Goal: Task Accomplishment & Management: Complete application form

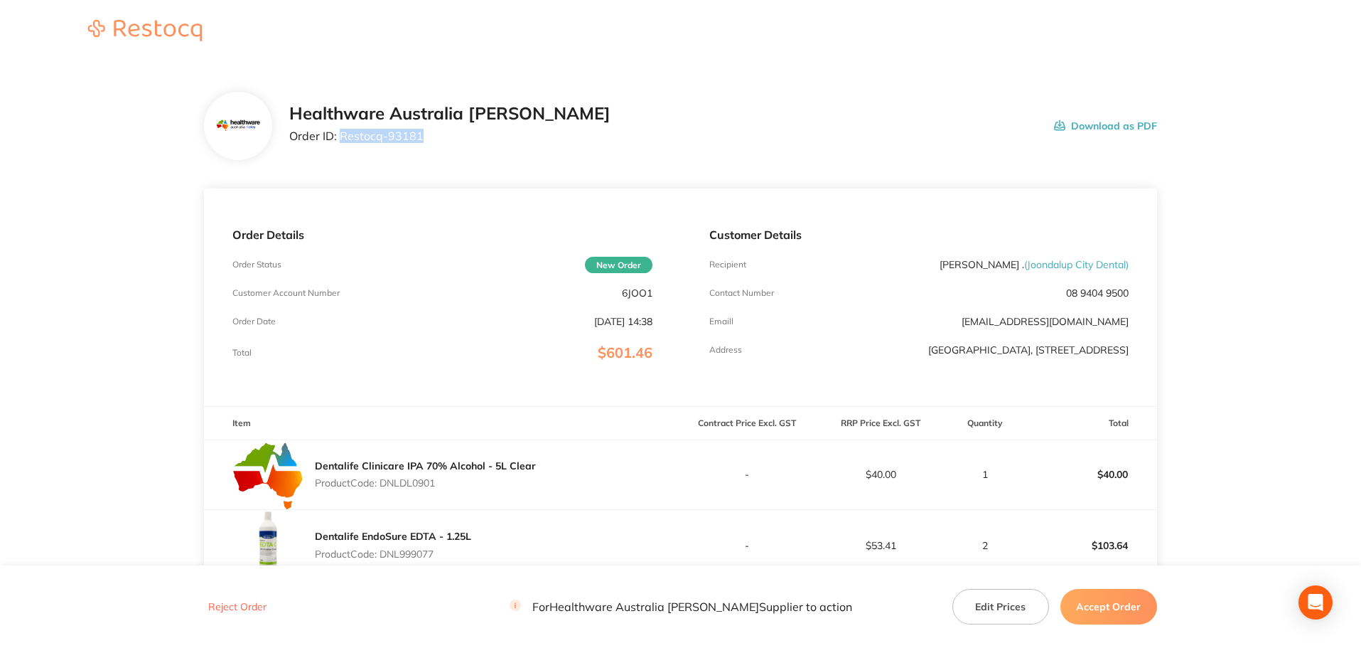
drag, startPoint x: 423, startPoint y: 141, endPoint x: 343, endPoint y: 148, distance: 80.6
click at [343, 148] on div "Healthware Australia [PERSON_NAME] Order ID: Restocq- 93181" at bounding box center [449, 126] width 321 height 44
copy p "Restocq- 93181"
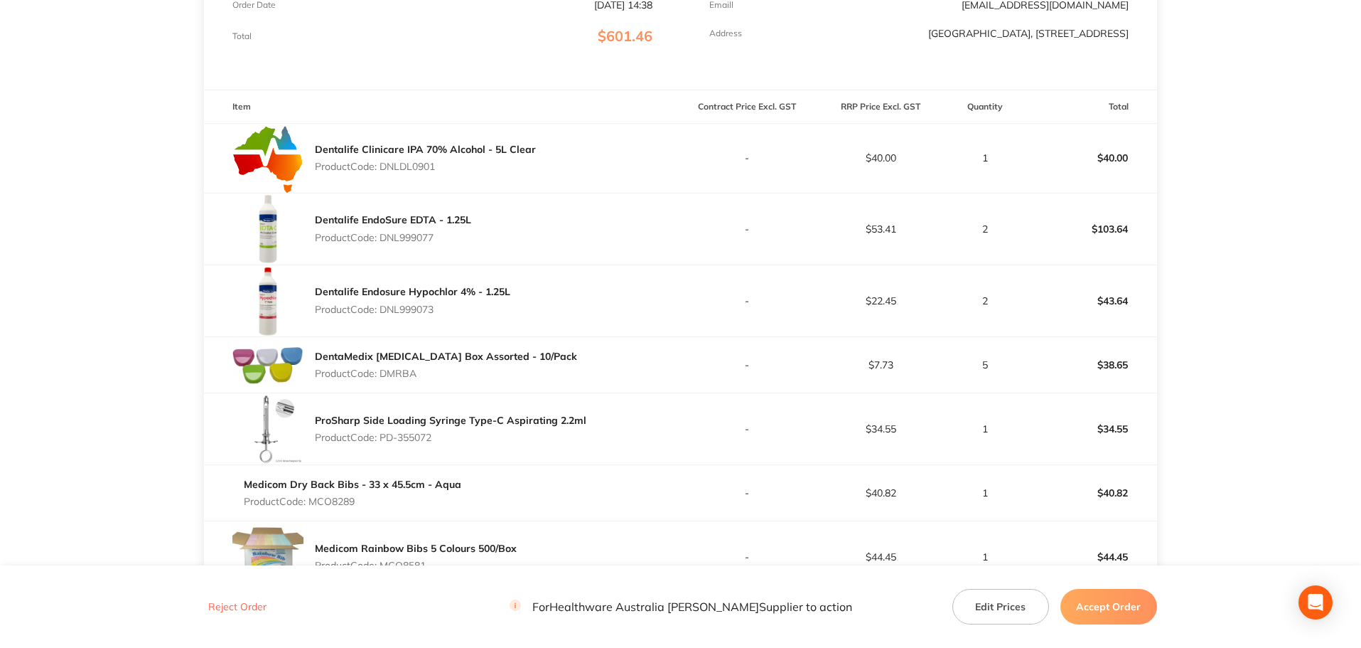
scroll to position [186, 0]
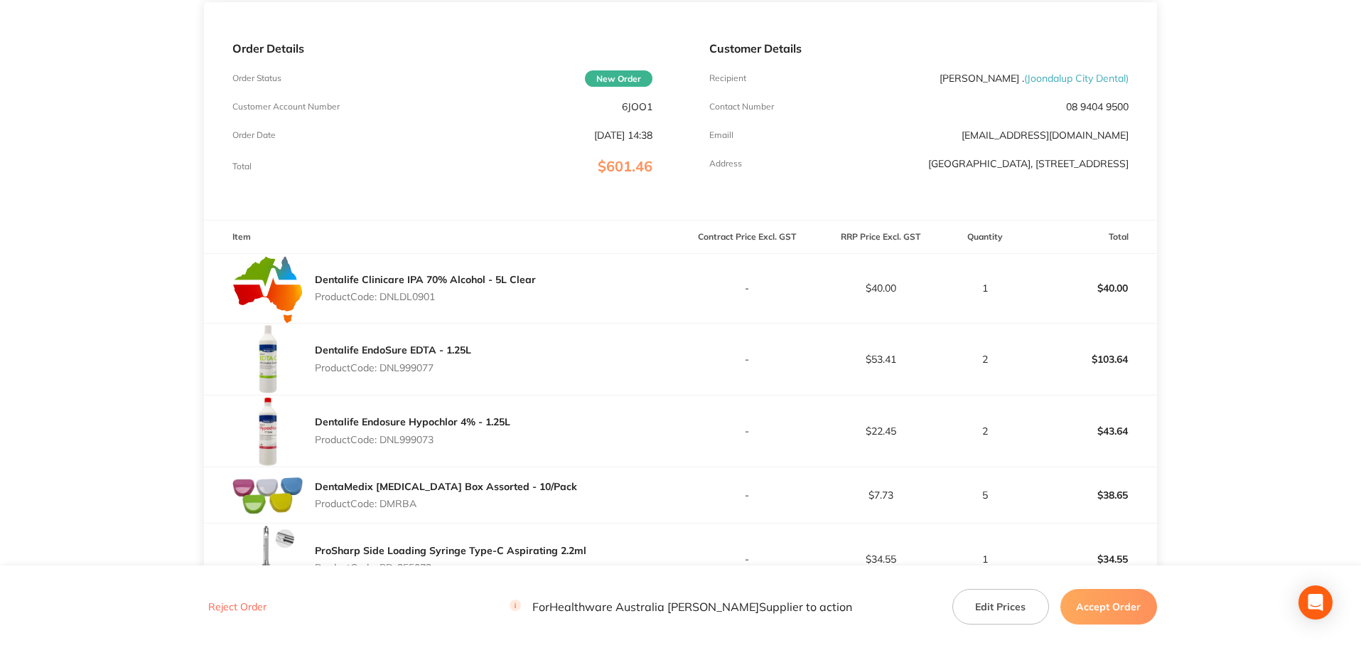
click at [422, 299] on p "Product Code: DNLDL0901" at bounding box center [425, 296] width 221 height 11
copy p "DNLDL0901"
click at [417, 372] on p "Product Code: DNL999077" at bounding box center [393, 367] width 156 height 11
click at [417, 371] on p "Product Code: DNL999077" at bounding box center [393, 367] width 156 height 11
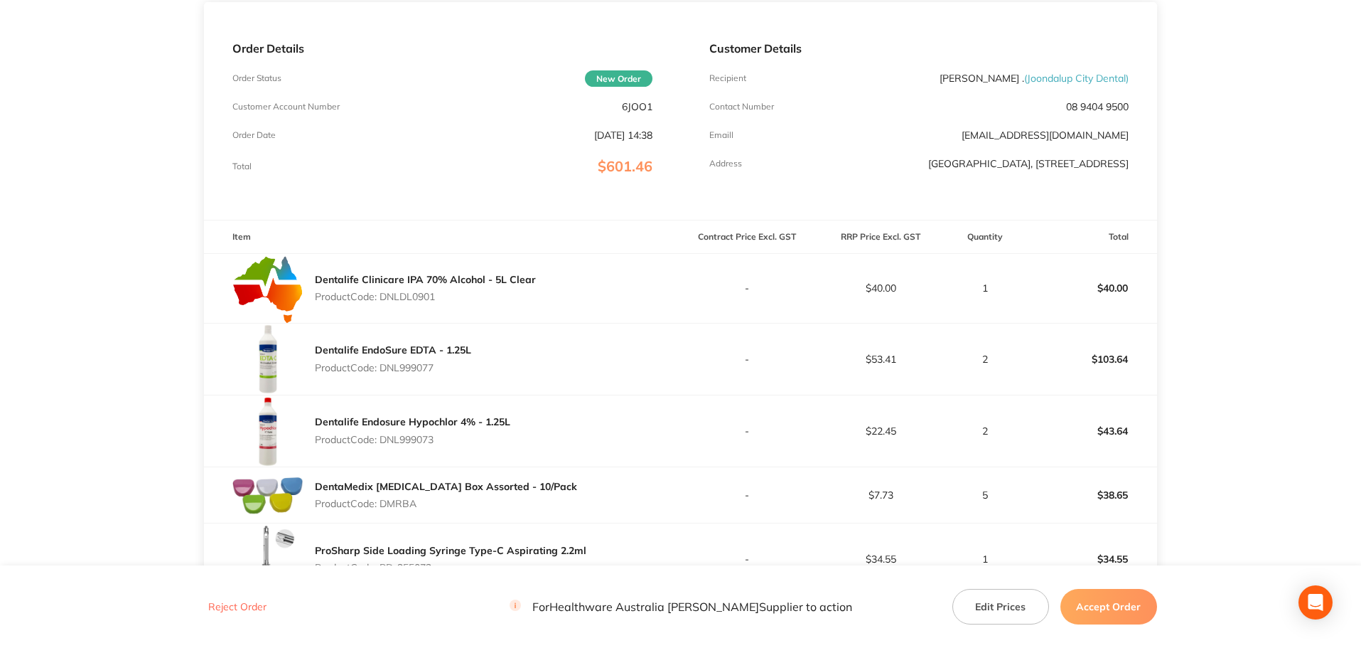
copy p "DNL999077"
click at [424, 434] on p "Product Code: DNL999073" at bounding box center [412, 439] width 195 height 11
copy p "DNL999073"
click at [413, 504] on p "Product Code: DMRBA" at bounding box center [446, 503] width 262 height 11
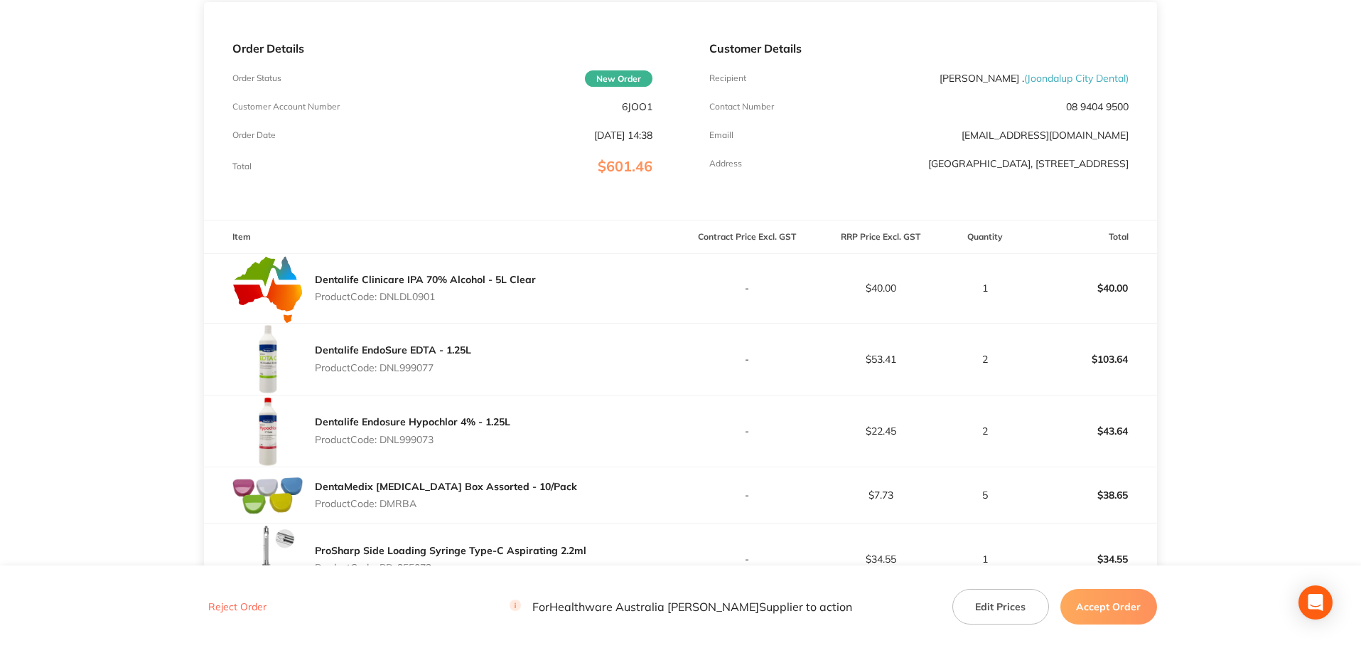
click at [413, 504] on p "Product Code: DMRBA" at bounding box center [446, 503] width 262 height 11
copy p "DMRBA"
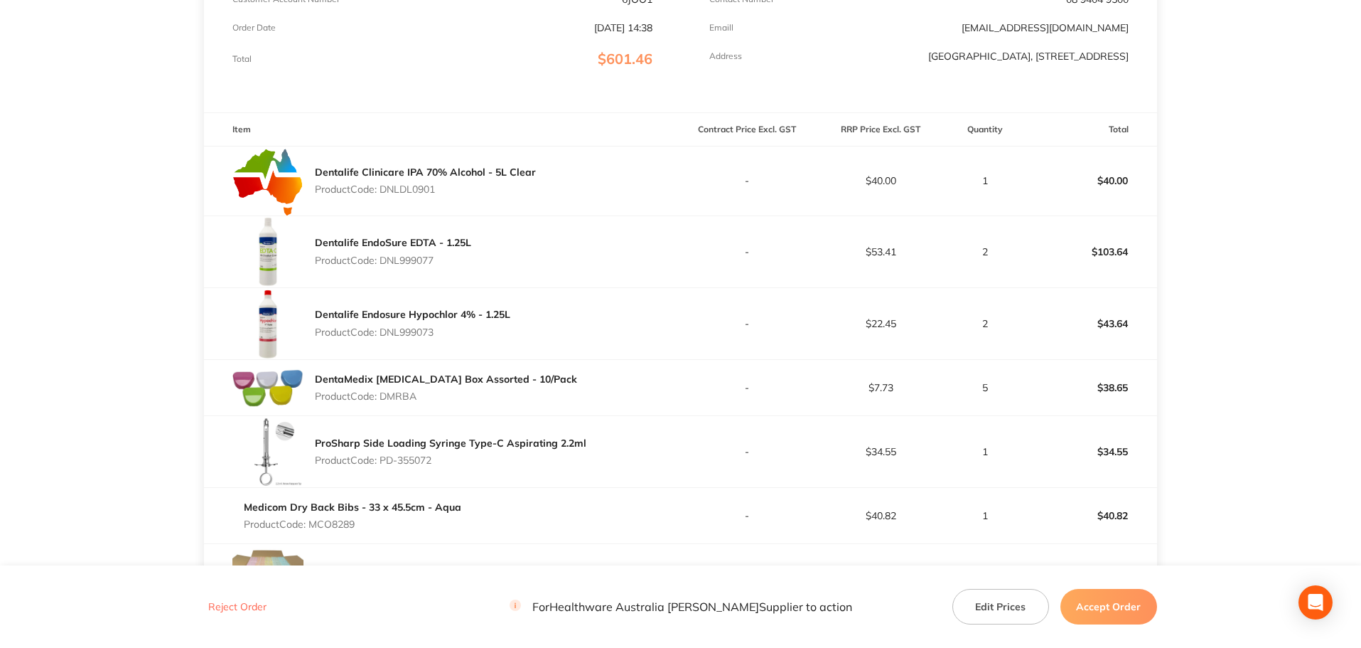
scroll to position [328, 0]
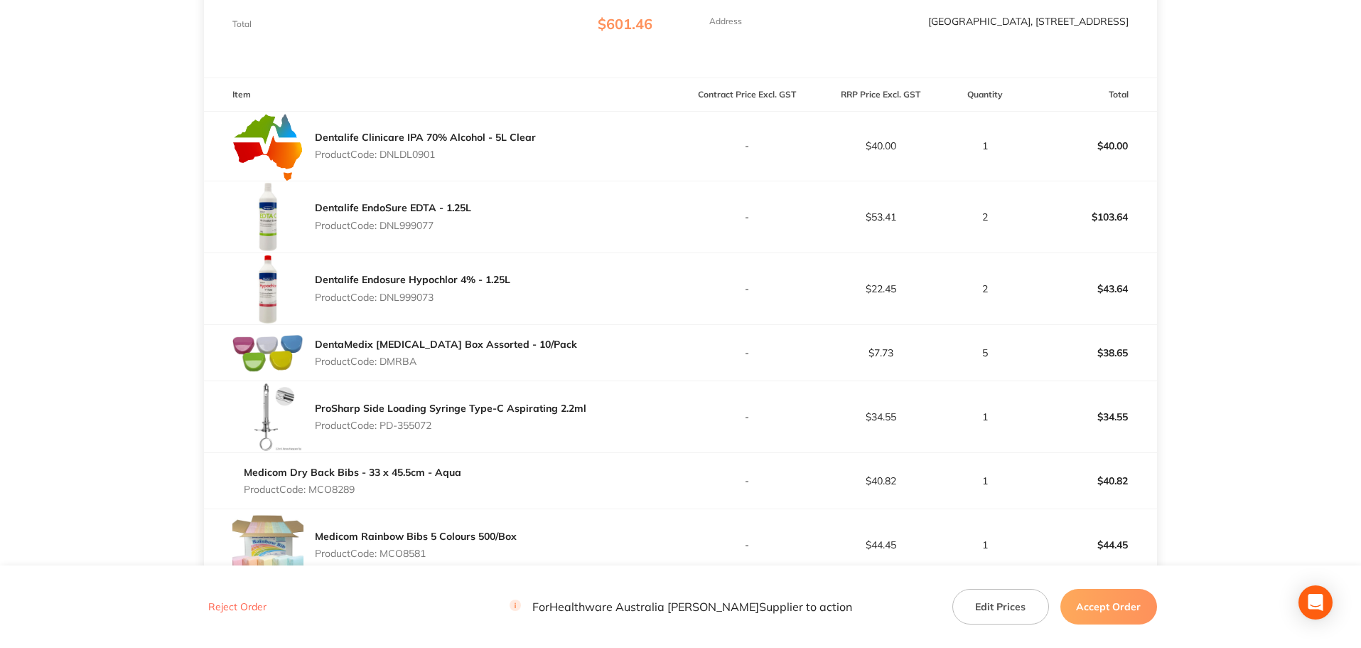
drag, startPoint x: 436, startPoint y: 424, endPoint x: 382, endPoint y: 434, distance: 54.9
click at [382, 434] on div "ProSharp Side Loading Syringe Type-C Aspirating 2.2ml Product Code: PD-355072" at bounding box center [451, 417] width 272 height 40
copy p "PD-355072"
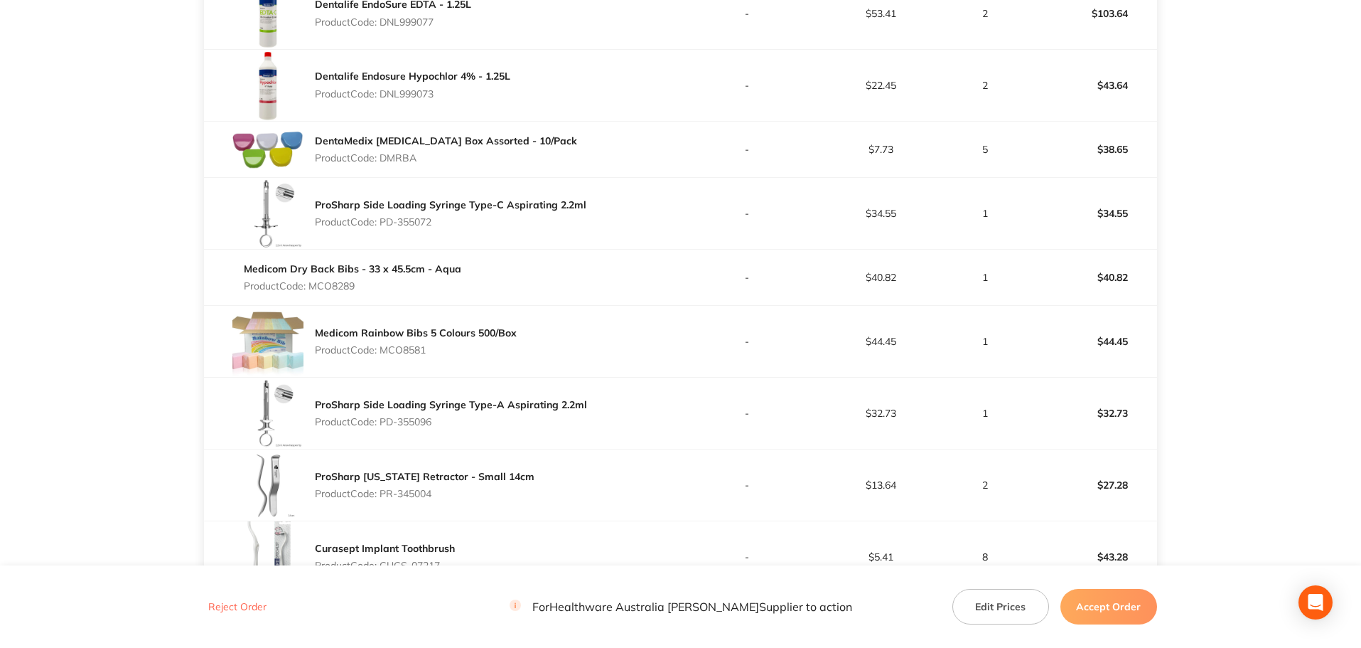
scroll to position [542, 0]
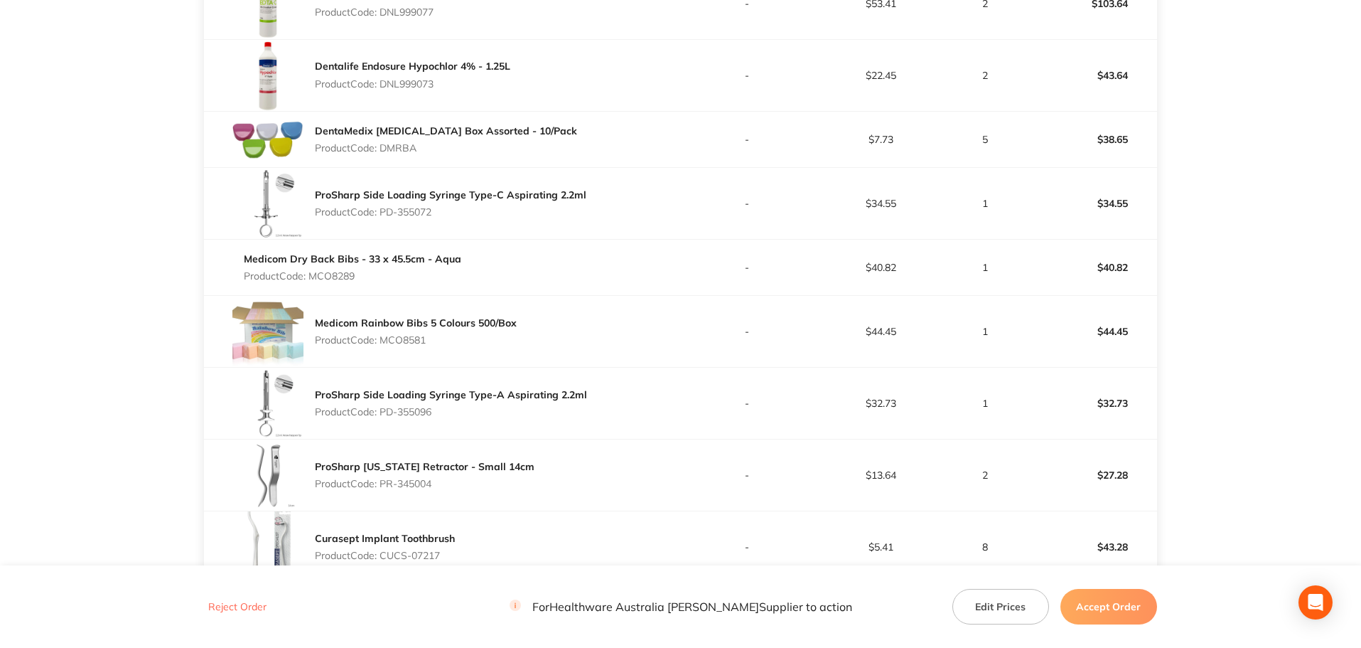
click at [345, 276] on p "Product Code: MCO8289" at bounding box center [353, 275] width 218 height 11
copy p "MCO8289"
click at [402, 343] on p "Product Code: MCO8581" at bounding box center [416, 339] width 202 height 11
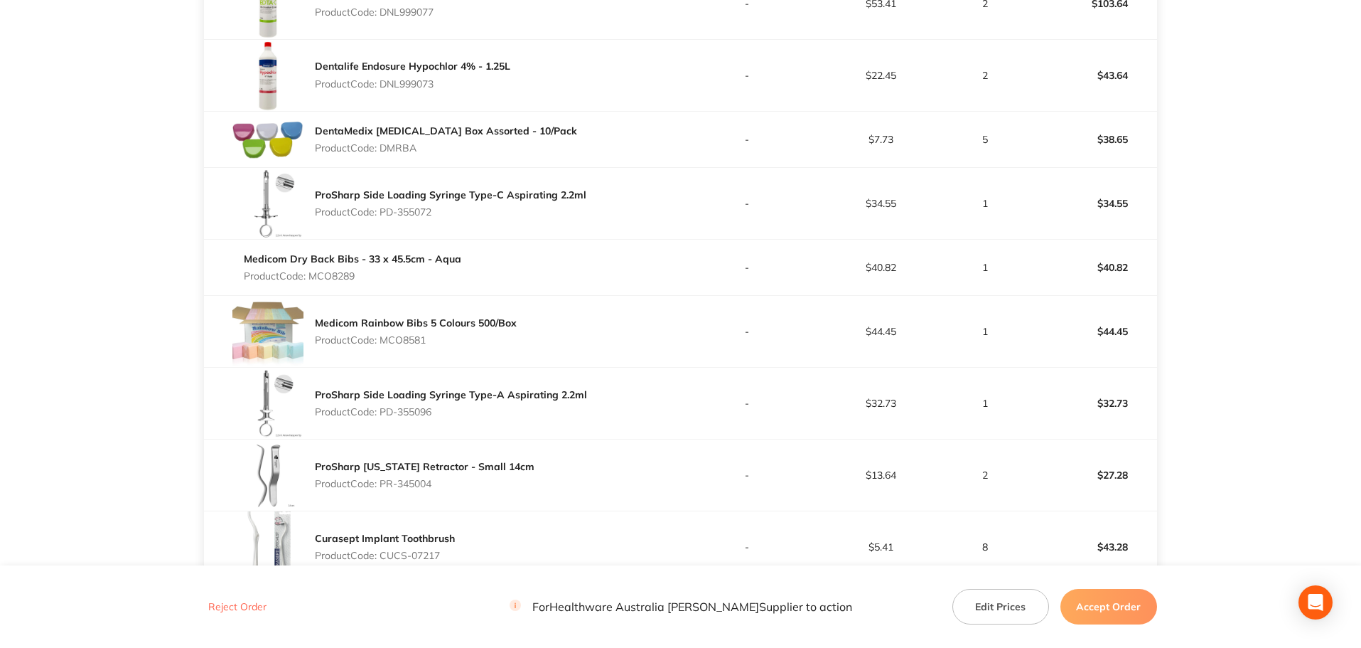
copy p "MCO8581"
drag, startPoint x: 421, startPoint y: 418, endPoint x: 382, endPoint y: 420, distance: 38.4
click at [382, 420] on div "ProSharp Side Loading Syringe Type-A Aspirating 2.2ml Product Code: PD-355096" at bounding box center [451, 403] width 272 height 40
copy p "PD-355096"
drag, startPoint x: 442, startPoint y: 483, endPoint x: 381, endPoint y: 490, distance: 61.5
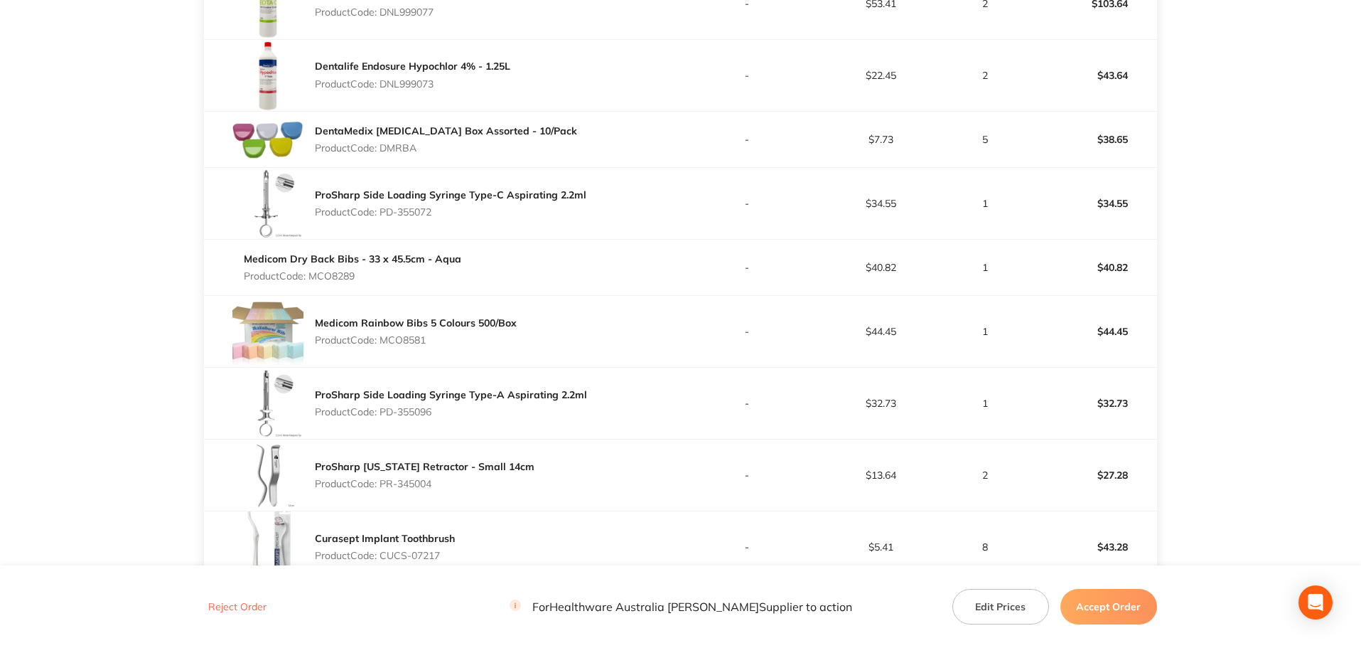
click at [381, 490] on div "ProSharp [US_STATE] Retractor - Small 14cm Product Code: PR-345004" at bounding box center [425, 475] width 220 height 40
copy p "PR-345004"
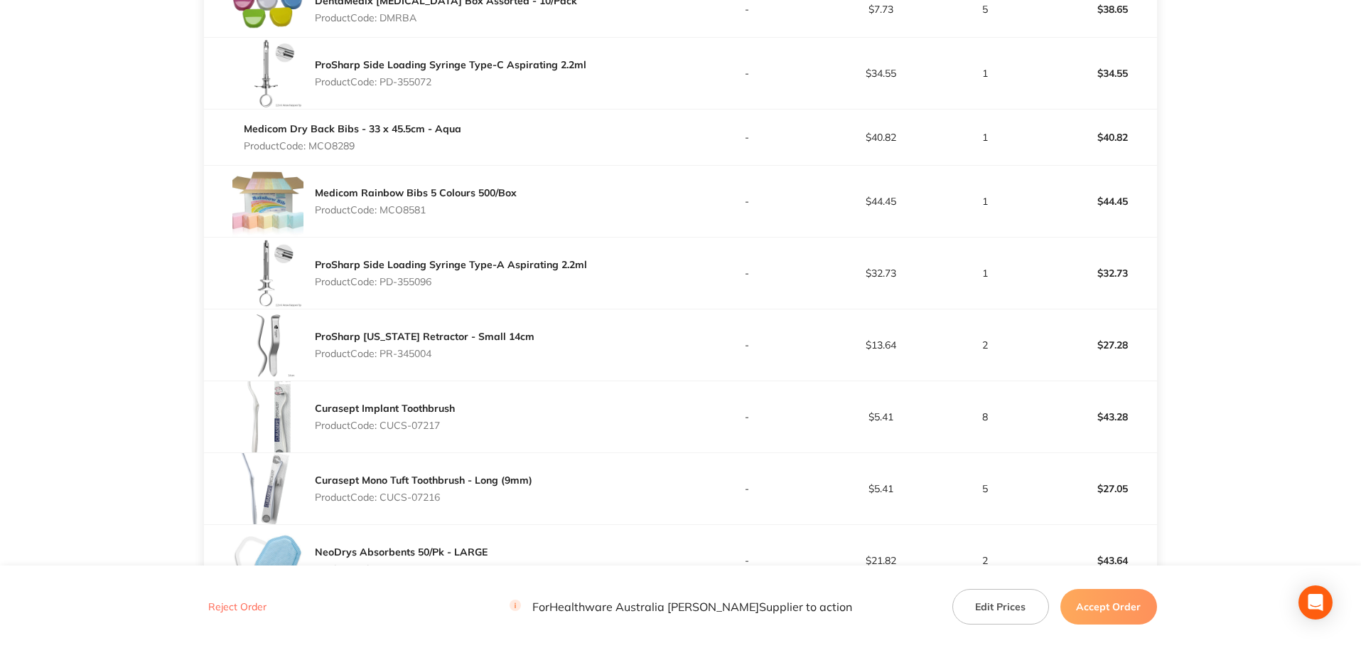
scroll to position [684, 0]
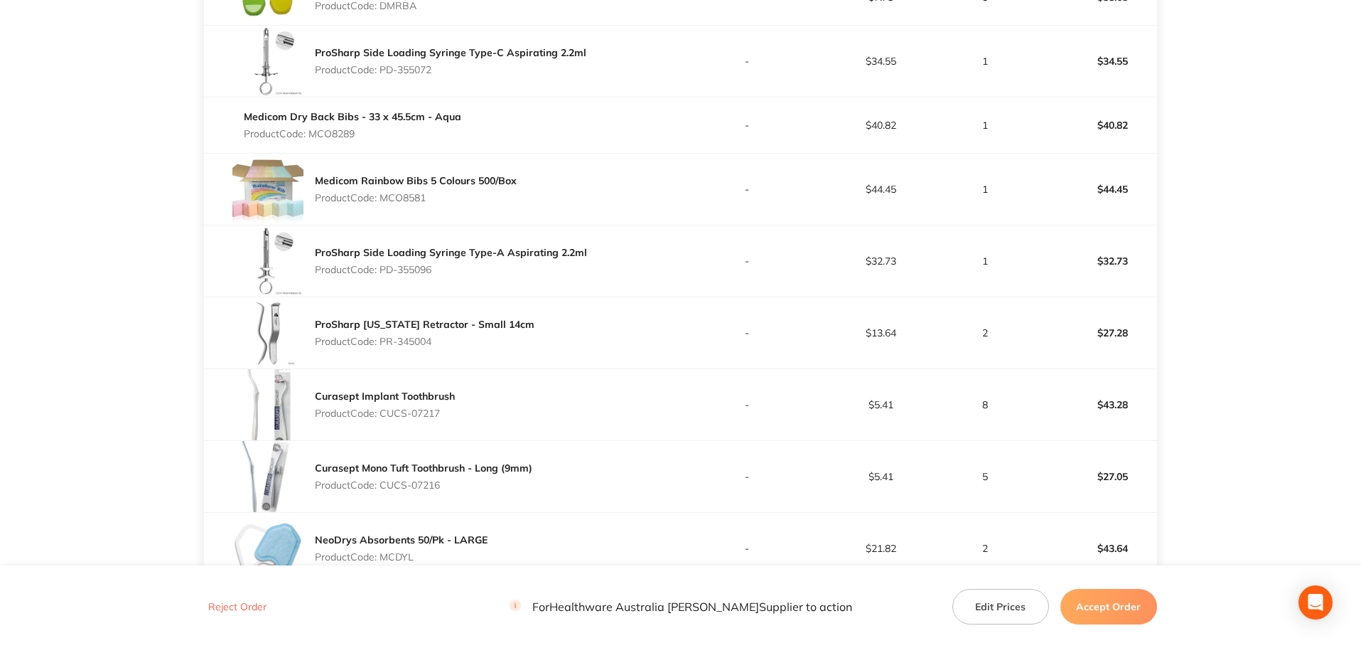
drag, startPoint x: 441, startPoint y: 413, endPoint x: 385, endPoint y: 424, distance: 57.9
click at [385, 424] on div "Curasept Implant Toothbrush Product Code: CUCS-07217" at bounding box center [385, 405] width 140 height 40
drag, startPoint x: 434, startPoint y: 493, endPoint x: 383, endPoint y: 496, distance: 50.5
click at [383, 496] on div "Curasept Mono Tuft Toothbrush - Long (9mm) Product Code: CUCS-07216" at bounding box center [424, 476] width 218 height 40
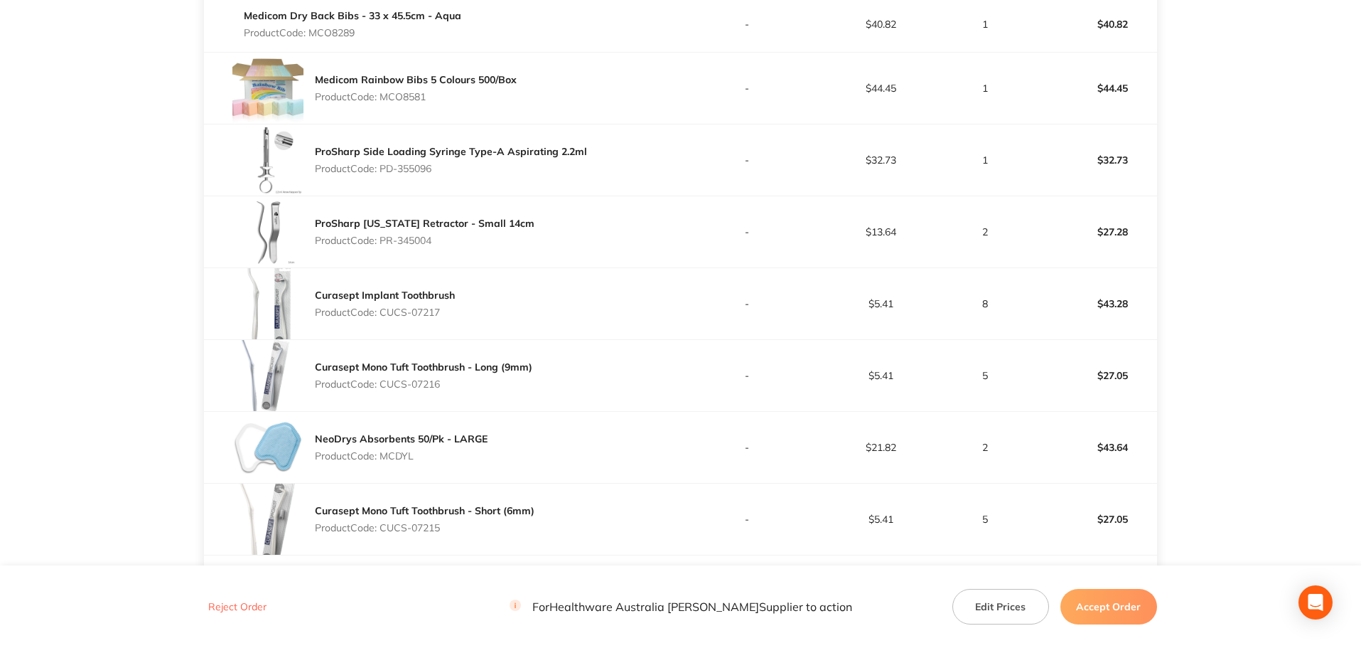
scroll to position [897, 0]
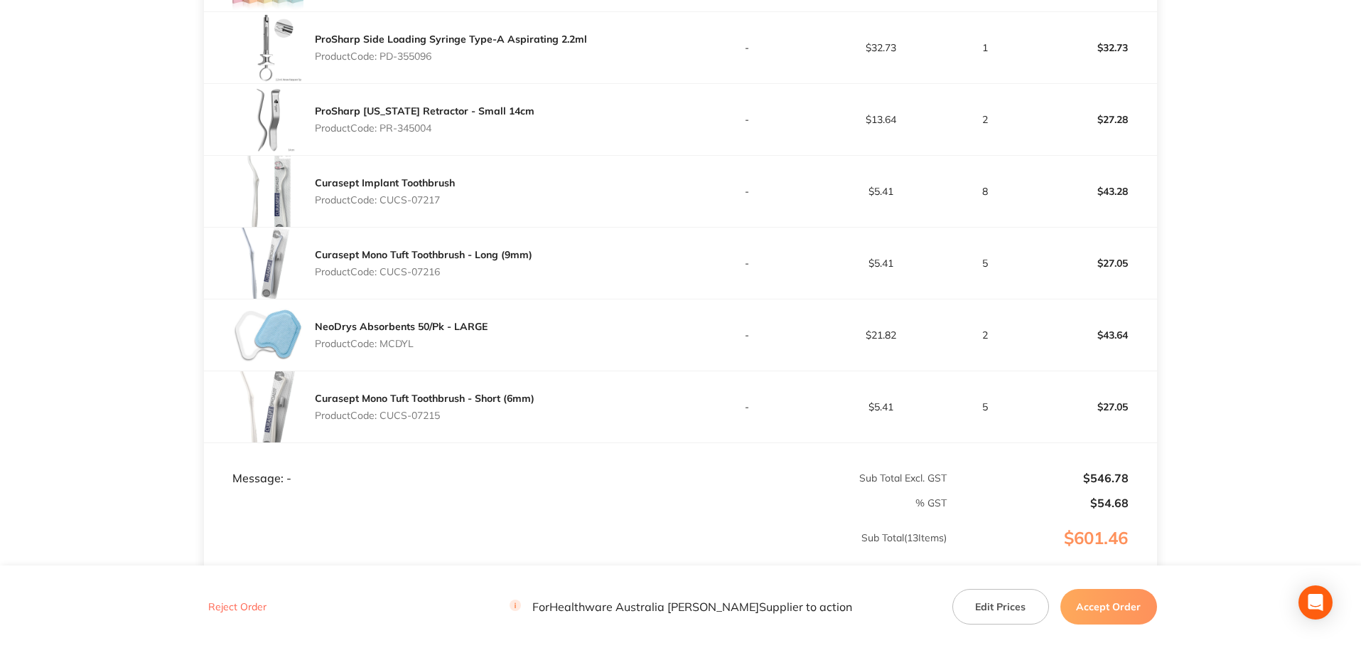
click at [398, 343] on p "Product Code: MCDYL" at bounding box center [401, 343] width 173 height 11
drag, startPoint x: 400, startPoint y: 415, endPoint x: 384, endPoint y: 418, distance: 16.6
click at [384, 418] on p "Product Code: CUCS-07215" at bounding box center [425, 414] width 220 height 11
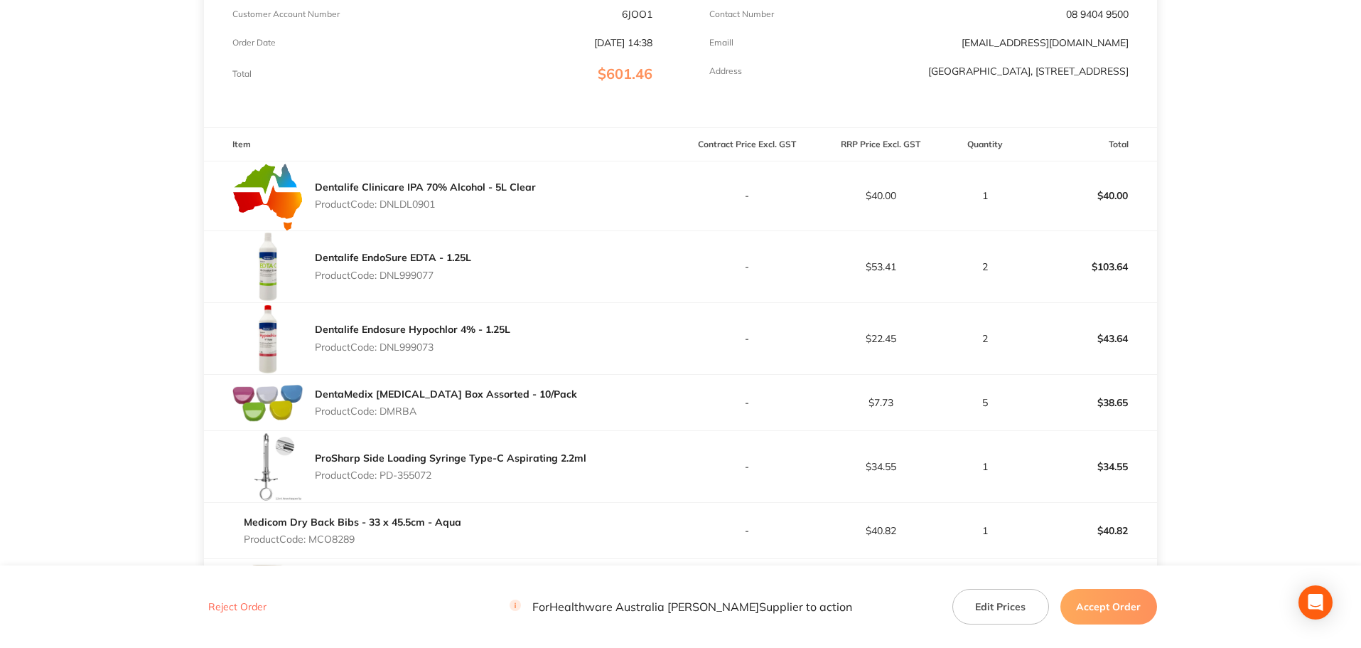
scroll to position [257, 0]
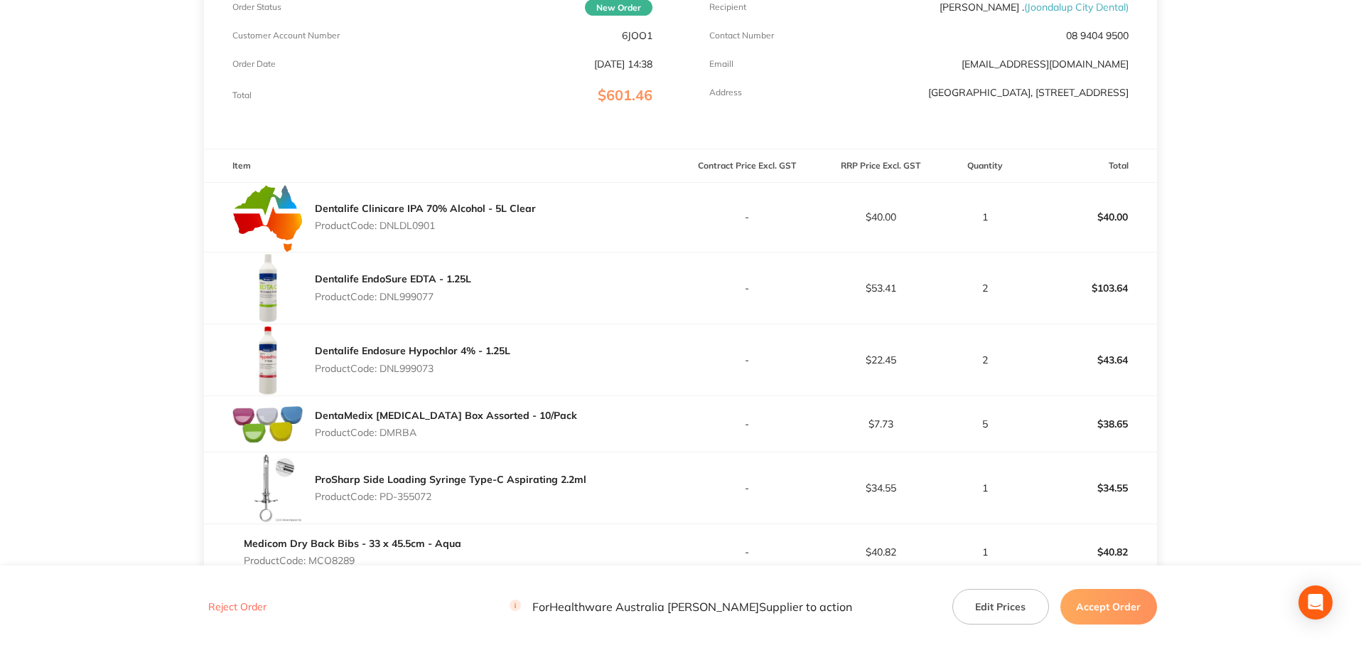
drag, startPoint x: 1116, startPoint y: 604, endPoint x: 1110, endPoint y: 597, distance: 9.1
click at [1116, 604] on button "Accept Order" at bounding box center [1109, 607] width 97 height 36
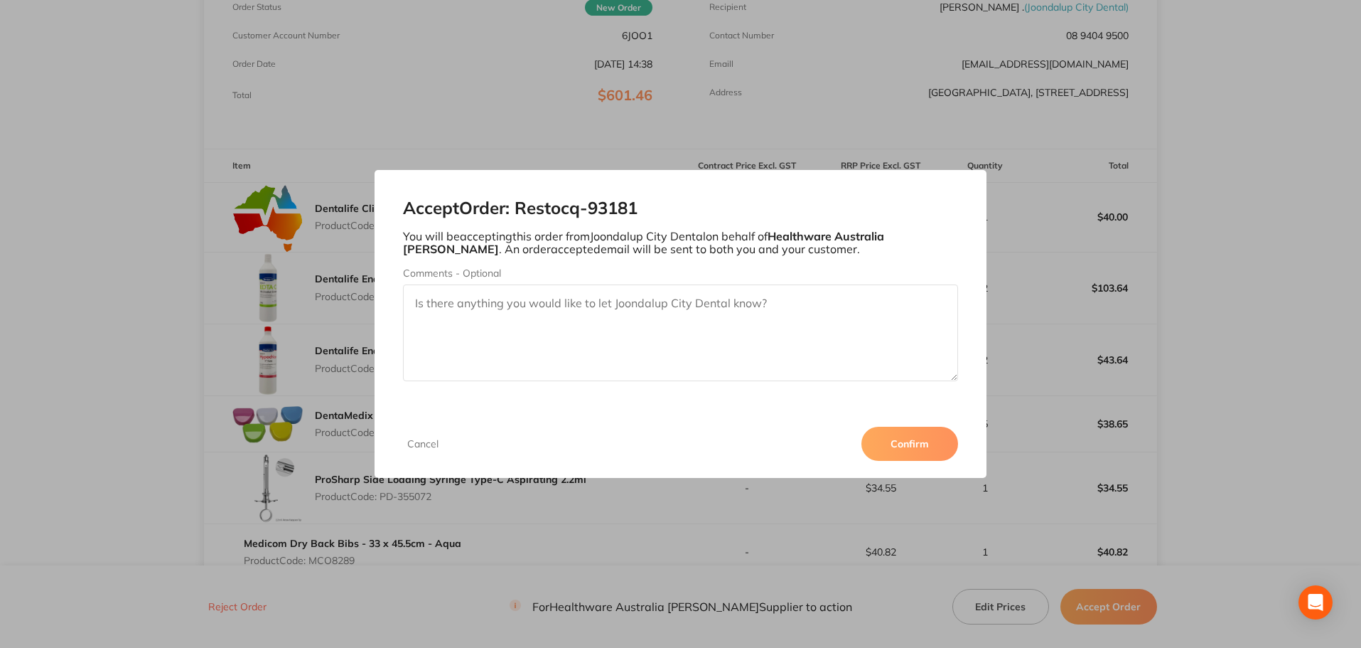
click at [941, 451] on button "Confirm" at bounding box center [910, 444] width 97 height 34
